Goal: Entertainment & Leisure: Consume media (video, audio)

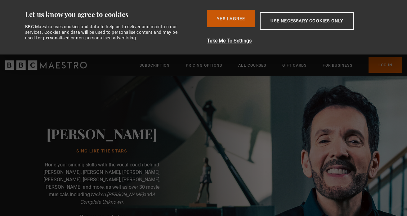
click at [239, 21] on button "Yes I Agree" at bounding box center [231, 18] width 48 height 17
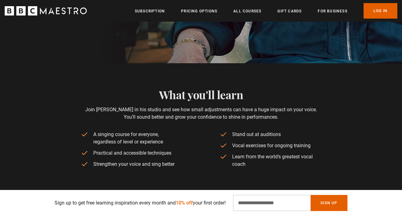
scroll to position [0, 569]
click at [195, 11] on link "Pricing Options" at bounding box center [199, 11] width 36 height 6
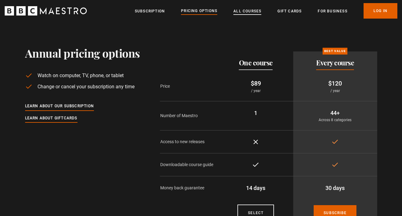
click at [240, 11] on link "All Courses" at bounding box center [247, 11] width 28 height 6
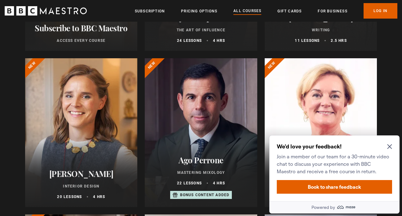
scroll to position [197, 0]
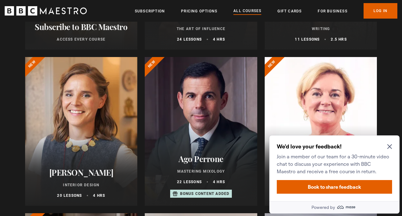
click at [391, 144] on icon "Close Maze Prompt" at bounding box center [389, 146] width 5 height 5
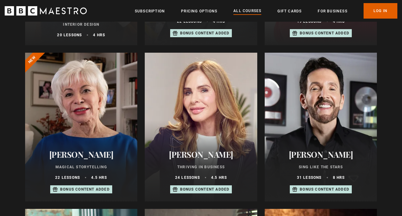
scroll to position [397, 0]
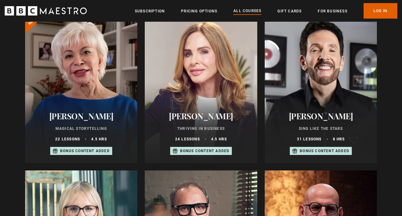
click at [333, 103] on div at bounding box center [321, 88] width 113 height 149
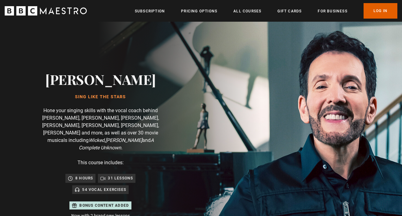
scroll to position [0, 569]
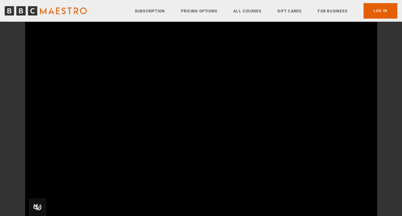
scroll to position [99, 0]
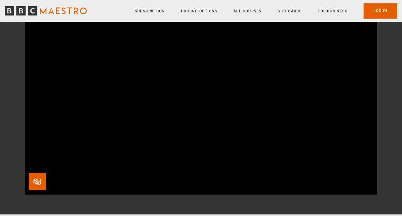
click at [38, 178] on span "Video Player" at bounding box center [37, 181] width 17 height 17
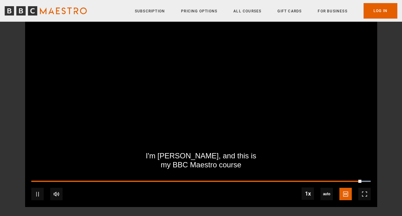
scroll to position [85, 0]
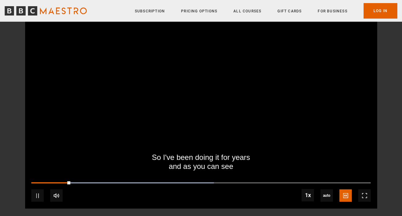
click at [288, 182] on div "10s Skip Back 10 seconds Pause 10s Skip Forward 10 seconds Loaded : 53.79% 1:15…" at bounding box center [201, 191] width 352 height 34
click at [289, 182] on div "10s Skip Back 10 seconds Pause 10s Skip Forward 10 seconds Loaded : 53.79% 1:15…" at bounding box center [201, 191] width 352 height 34
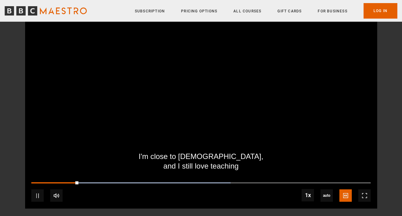
drag, startPoint x: 76, startPoint y: 181, endPoint x: 190, endPoint y: 185, distance: 114.2
click at [190, 185] on div "10s Skip Back 10 seconds Pause 10s Skip Forward 10 seconds Loaded : 58.69% 0:35…" at bounding box center [201, 191] width 352 height 34
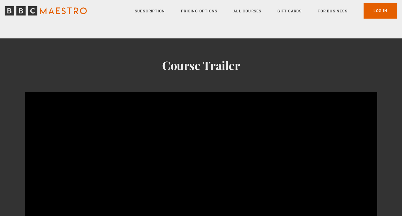
scroll to position [575, 0]
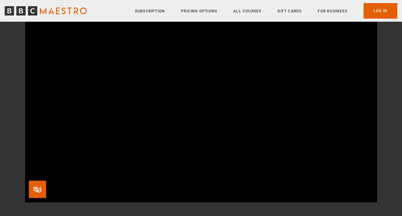
click at [38, 187] on span "Video Player" at bounding box center [37, 189] width 17 height 17
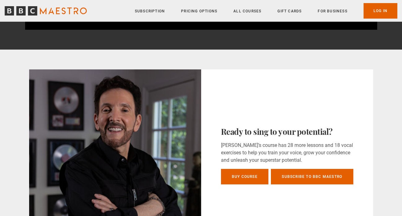
scroll to position [0, 0]
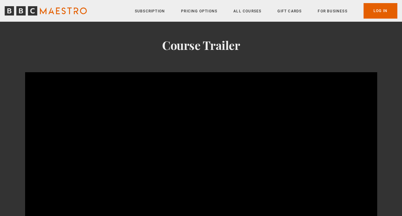
scroll to position [520, 0]
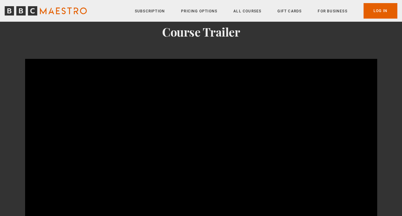
click at [248, 37] on h2 "Course Trailer" at bounding box center [201, 32] width 352 height 14
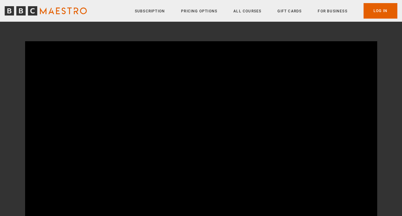
scroll to position [542, 0]
